Goal: Transaction & Acquisition: Purchase product/service

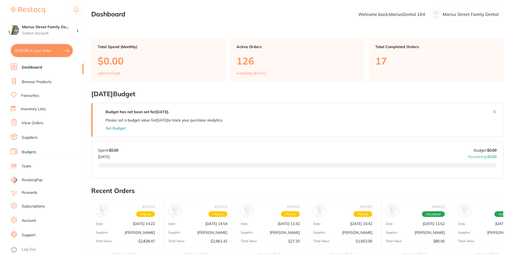
click at [43, 46] on button "$256.86 in your order" at bounding box center [42, 50] width 62 height 13
checkbox input "true"
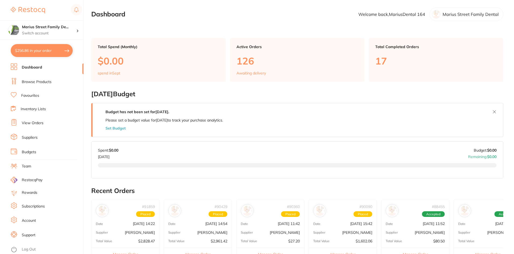
checkbox input "true"
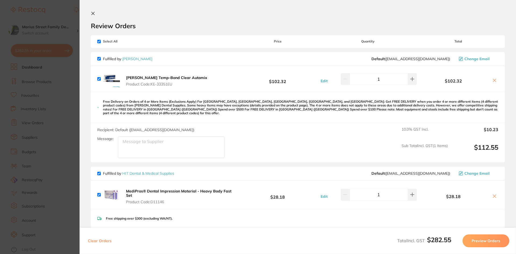
click at [139, 76] on b "[PERSON_NAME] Temp-Bond Clear Automix" at bounding box center [166, 77] width 81 height 5
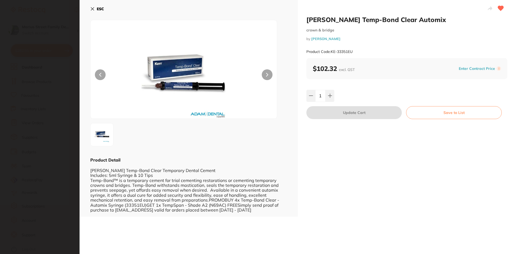
click at [99, 10] on b "ESC" at bounding box center [100, 8] width 7 height 5
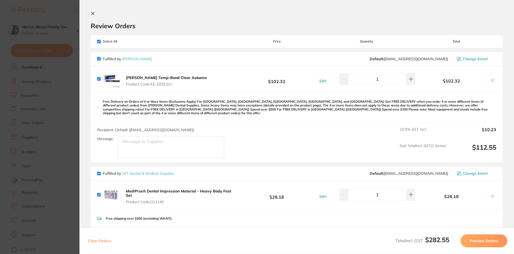
click at [44, 153] on section "Update RRP Set your pre negotiated price for this item. Item Agreed RRP (excl. …" at bounding box center [257, 127] width 514 height 254
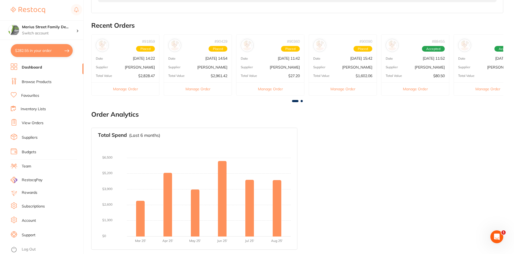
click at [34, 123] on link "View Orders" at bounding box center [33, 122] width 22 height 5
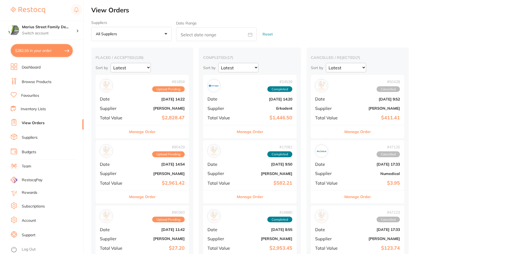
click at [30, 137] on link "Suppliers" at bounding box center [30, 137] width 16 height 5
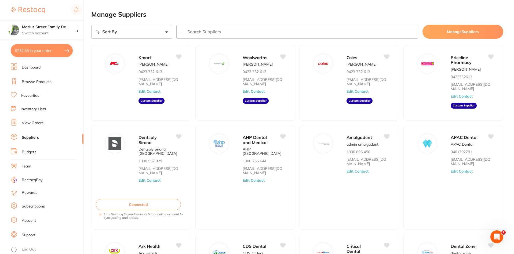
click at [35, 82] on link "Browse Products" at bounding box center [37, 81] width 30 height 5
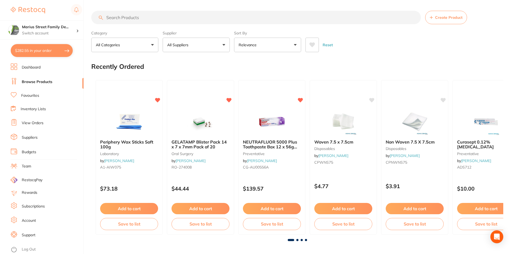
click at [218, 23] on input "search" at bounding box center [256, 17] width 330 height 13
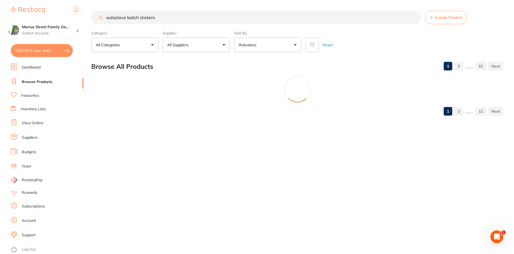
type input "autoclave batch stickers"
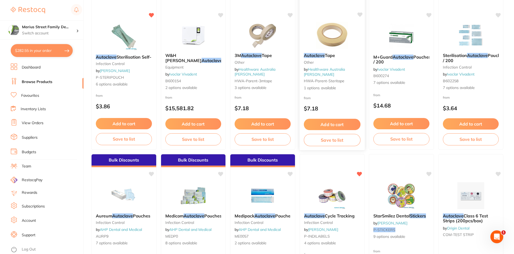
scroll to position [161, 0]
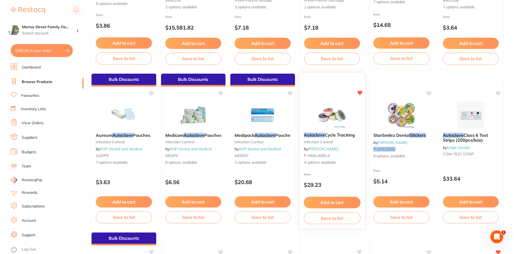
click at [338, 118] on img at bounding box center [331, 114] width 35 height 27
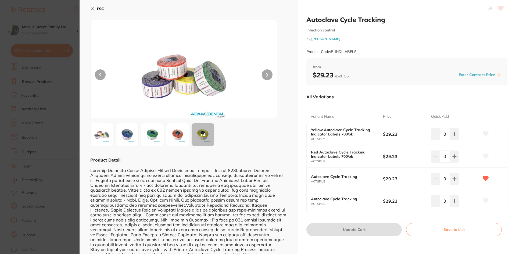
click at [449, 133] on button at bounding box center [453, 134] width 9 height 12
type input "1"
drag, startPoint x: 366, startPoint y: 229, endPoint x: 286, endPoint y: 214, distance: 80.9
click at [366, 229] on button "Update Cart" at bounding box center [353, 229] width 95 height 13
checkbox input "false"
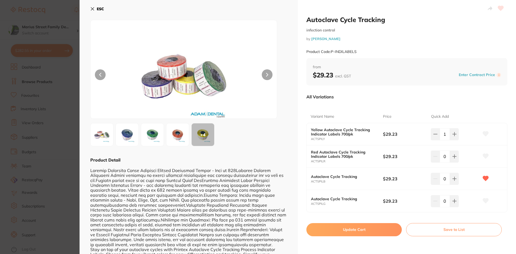
checkbox input "false"
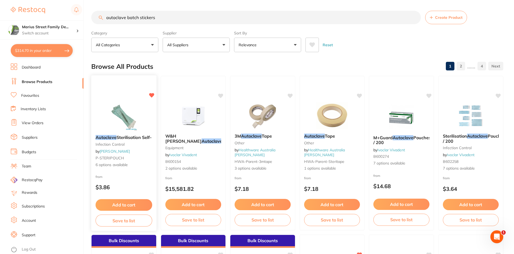
click at [123, 131] on div "Autoclave Sterilisation Self- infection control by [PERSON_NAME] P-STERIPOUCH 6…" at bounding box center [123, 150] width 65 height 41
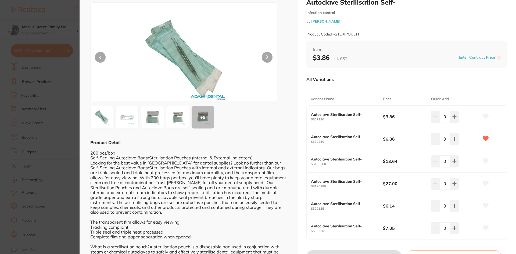
scroll to position [27, 0]
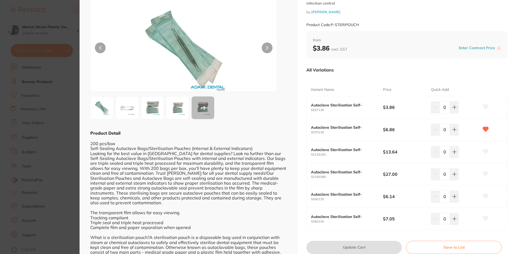
click at [319, 105] on b "Autoclave Sterilisation Self-" at bounding box center [343, 105] width 65 height 4
click at [322, 126] on b "Autoclave Sterilisation Self-" at bounding box center [343, 127] width 65 height 4
click at [173, 112] on img at bounding box center [177, 107] width 19 height 19
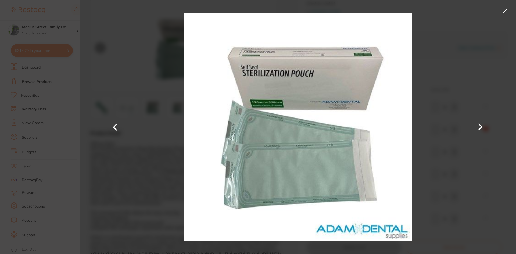
click at [176, 30] on div at bounding box center [297, 127] width 436 height 254
click at [502, 12] on button at bounding box center [504, 10] width 9 height 9
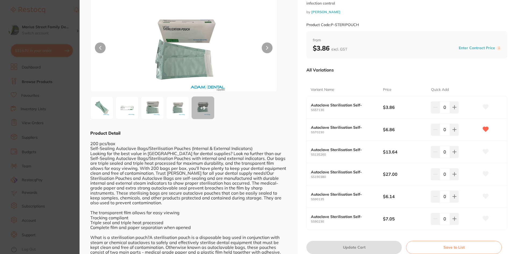
click at [147, 107] on img at bounding box center [152, 107] width 19 height 19
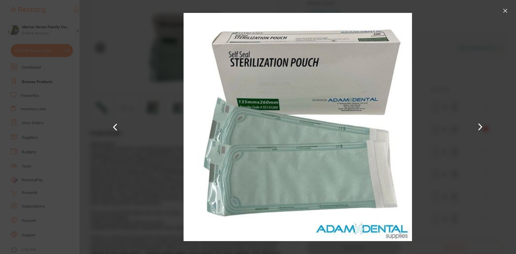
click at [465, 29] on div at bounding box center [297, 127] width 436 height 254
click at [505, 11] on button at bounding box center [504, 10] width 9 height 9
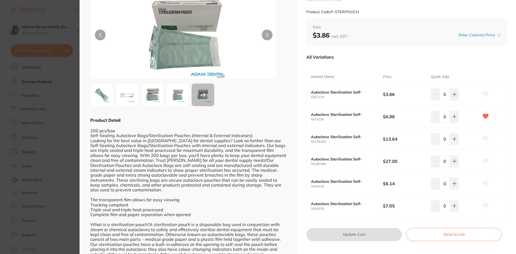
scroll to position [46, 0]
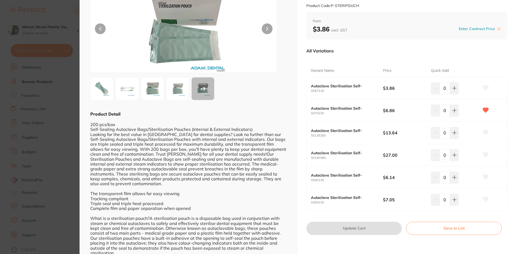
click at [131, 94] on img at bounding box center [126, 88] width 19 height 19
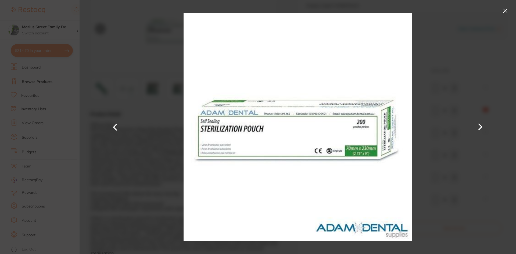
click at [498, 67] on div at bounding box center [297, 127] width 436 height 254
click at [505, 12] on button at bounding box center [504, 10] width 9 height 9
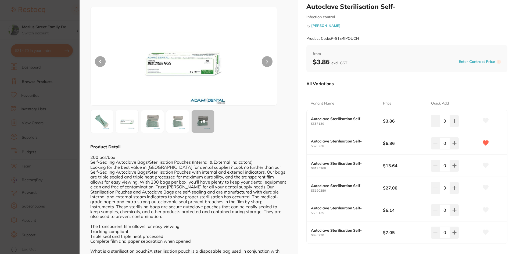
scroll to position [0, 0]
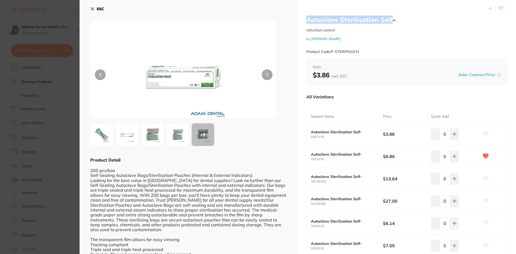
drag, startPoint x: 303, startPoint y: 17, endPoint x: 390, endPoint y: 23, distance: 87.2
click at [390, 23] on div "Autoclave Sterilisation Self- infection control by [PERSON_NAME] Product Code: …" at bounding box center [407, 152] width 218 height 305
copy h2 "Autoclave Sterilisation Self"
click at [96, 10] on button "ESC" at bounding box center [97, 8] width 14 height 9
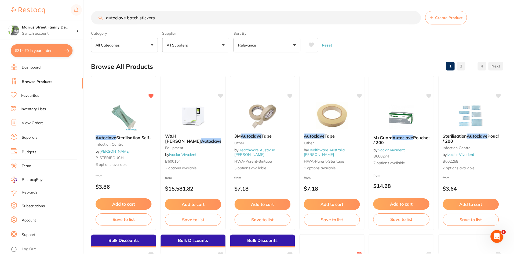
scroll to position [1, 0]
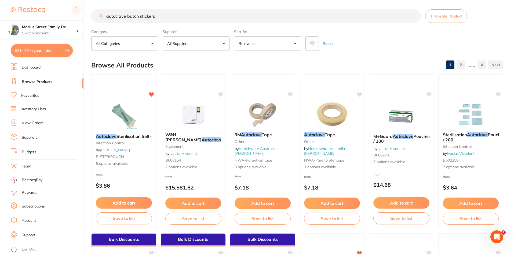
click at [34, 48] on button "$314.70 in your order" at bounding box center [42, 50] width 62 height 13
checkbox input "true"
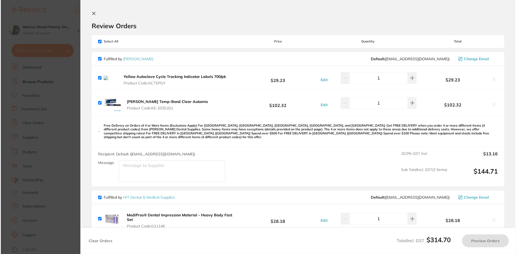
scroll to position [0, 0]
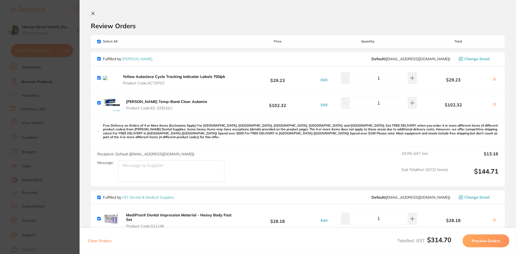
click at [494, 80] on icon at bounding box center [494, 79] width 4 height 4
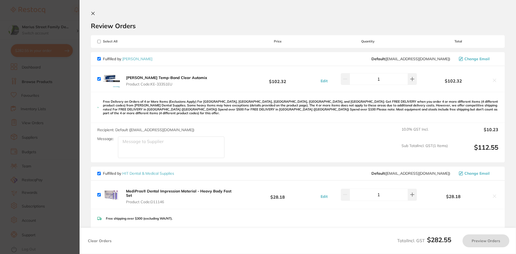
checkbox input "true"
click at [166, 79] on b "[PERSON_NAME] Temp-Bond Clear Automix" at bounding box center [166, 77] width 81 height 5
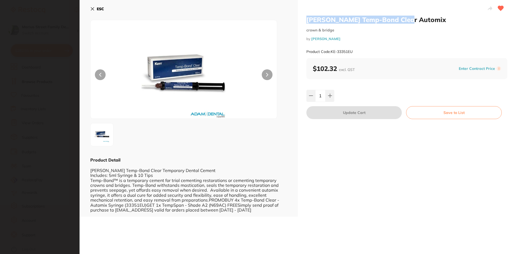
drag, startPoint x: 303, startPoint y: 17, endPoint x: 412, endPoint y: 17, distance: 109.3
click at [412, 17] on div "[PERSON_NAME] Temp-Bond Clear Automix crown & bridge by [PERSON_NAME] Product C…" at bounding box center [407, 108] width 218 height 216
copy h2 "[PERSON_NAME] Temp-Bond Clear Automix"
